Goal: Task Accomplishment & Management: Complete application form

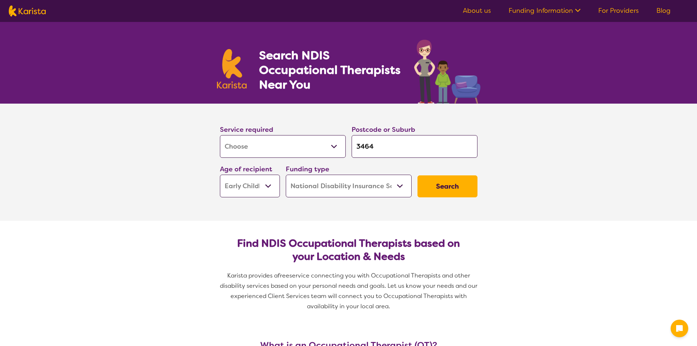
select select "[MEDICAL_DATA]"
select select "EC"
select select "NDIS"
select select "[MEDICAL_DATA]"
select select "EC"
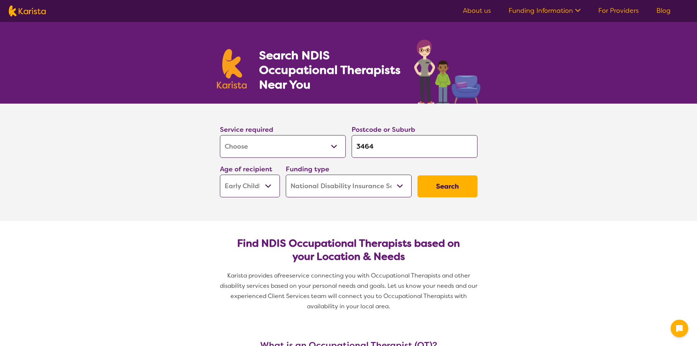
select select "NDIS"
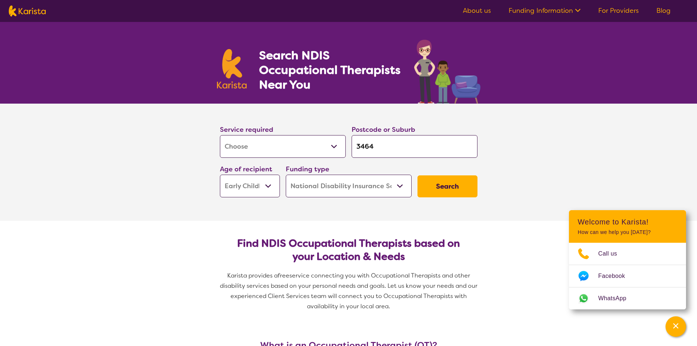
click at [429, 150] on input "3464" at bounding box center [415, 146] width 126 height 23
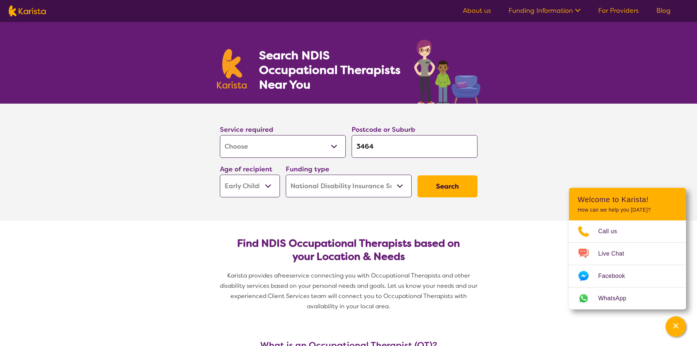
type input "346"
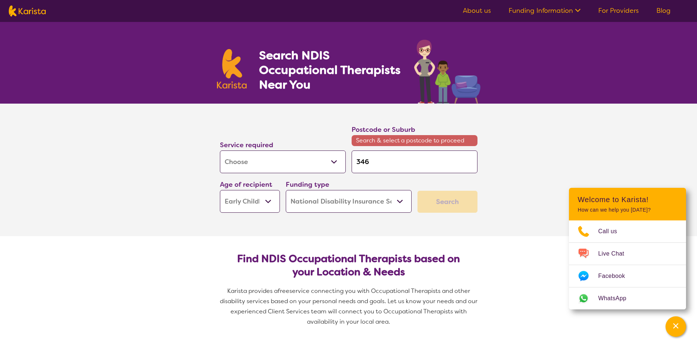
type input "34"
drag, startPoint x: 429, startPoint y: 150, endPoint x: 408, endPoint y: 161, distance: 23.6
click at [408, 161] on input "34" at bounding box center [415, 161] width 126 height 23
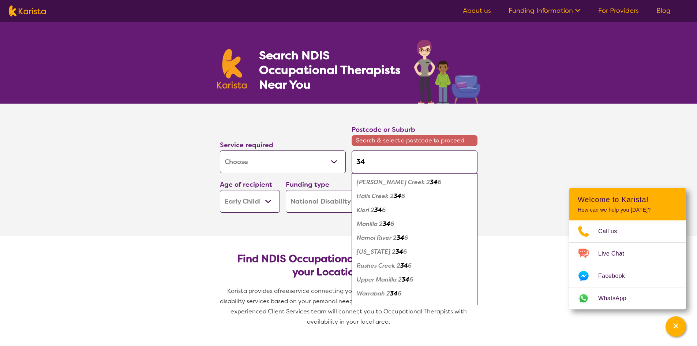
type input "3"
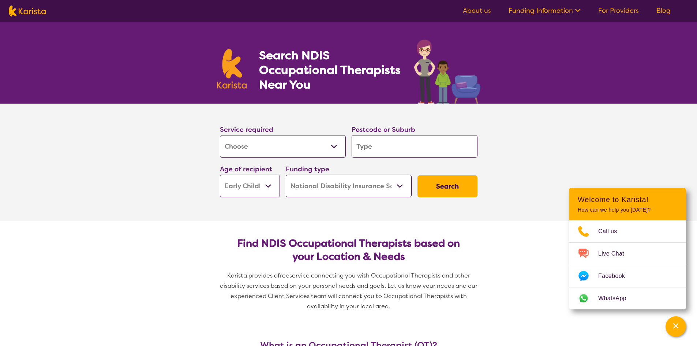
type input "3"
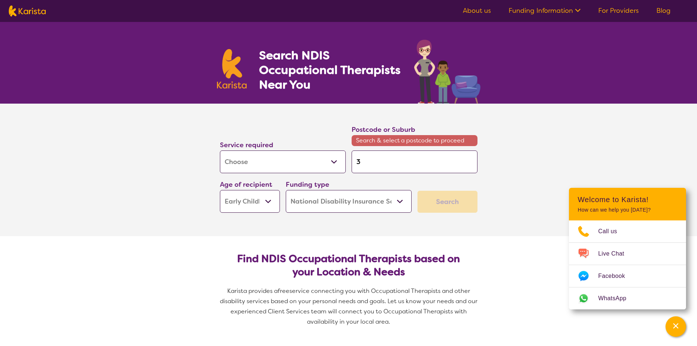
type input "33"
type input "335"
type input "3355"
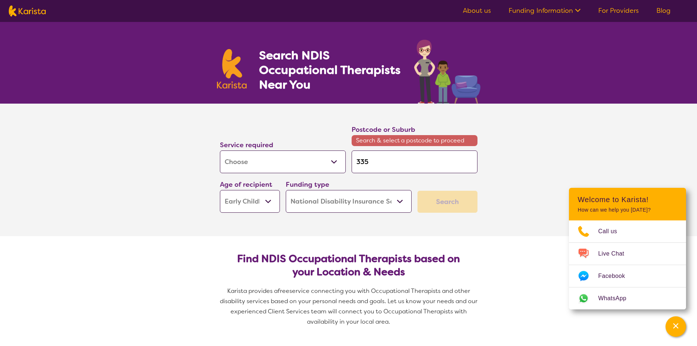
type input "3355"
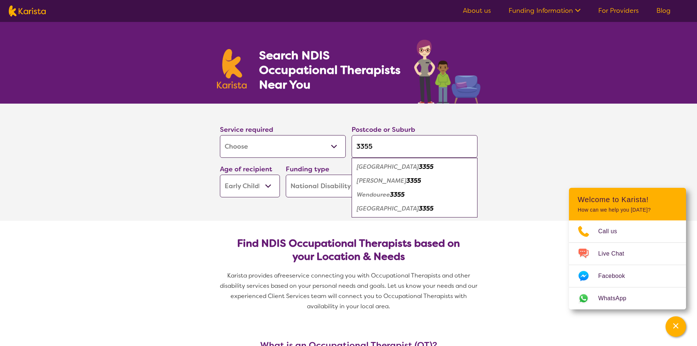
click at [375, 168] on em "[GEOGRAPHIC_DATA]" at bounding box center [388, 167] width 62 height 8
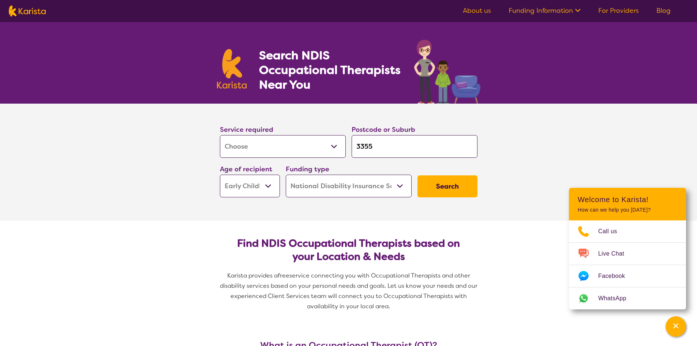
click at [382, 153] on input "3355" at bounding box center [415, 146] width 126 height 23
type input "335"
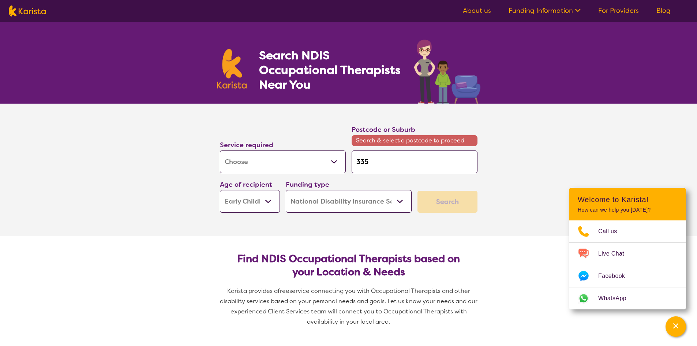
type input "3350"
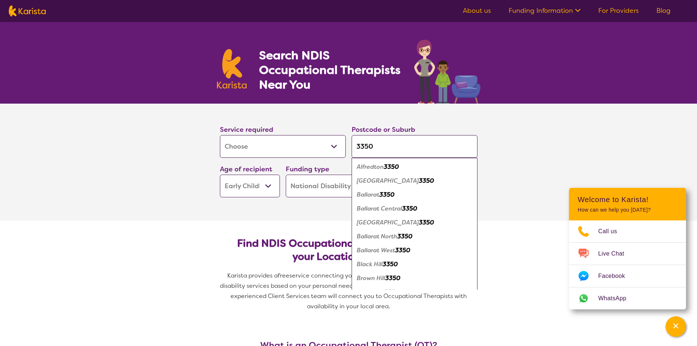
scroll to position [2, 0]
type input "3350"
click at [375, 286] on em "Canadian" at bounding box center [370, 290] width 27 height 8
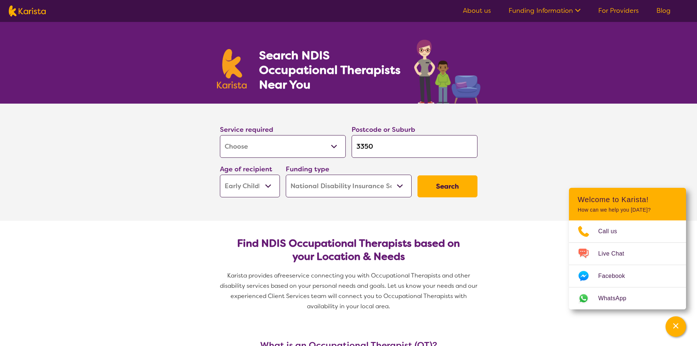
click at [263, 185] on select "Early Childhood - 0 to 9 Child - 10 to 11 Adolescent - 12 to 17 Adult - 18 to 6…" at bounding box center [250, 185] width 60 height 23
click at [220, 174] on select "Early Childhood - 0 to 9 Child - 10 to 11 Adolescent - 12 to 17 Adult - 18 to 6…" at bounding box center [250, 185] width 60 height 23
click at [447, 183] on button "Search" at bounding box center [447, 186] width 60 height 22
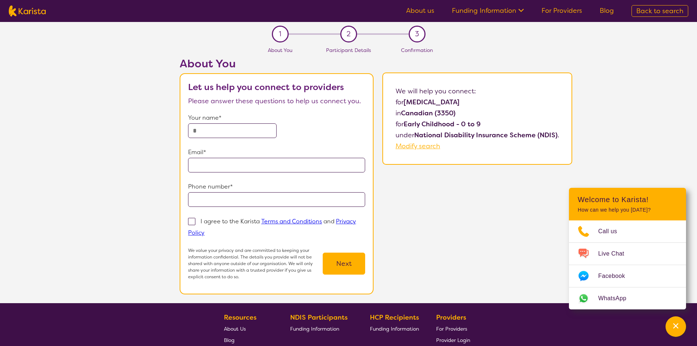
click at [465, 196] on div "About You Let us help you connect to providers Please answer these questions to…" at bounding box center [376, 180] width 642 height 246
select select "[MEDICAL_DATA]"
select select "EC"
select select "NDIS"
select select "[MEDICAL_DATA]"
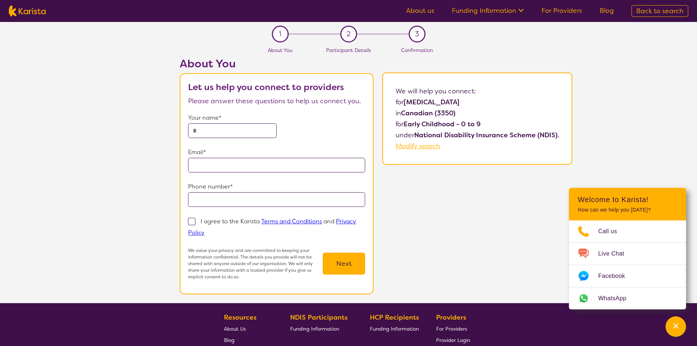
select select "EC"
select select "NDIS"
